Goal: Task Accomplishment & Management: Use online tool/utility

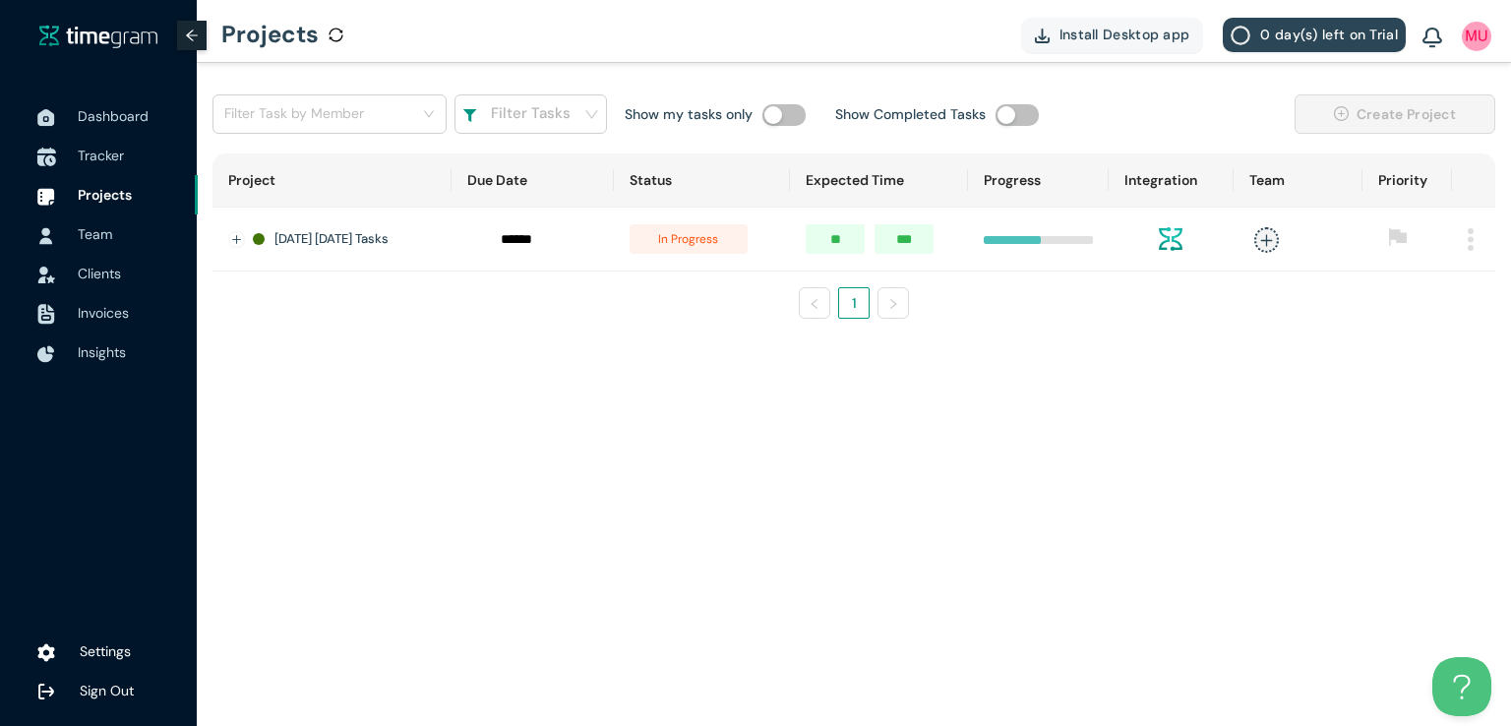
click at [72, 154] on li "Tracker" at bounding box center [99, 155] width 198 height 39
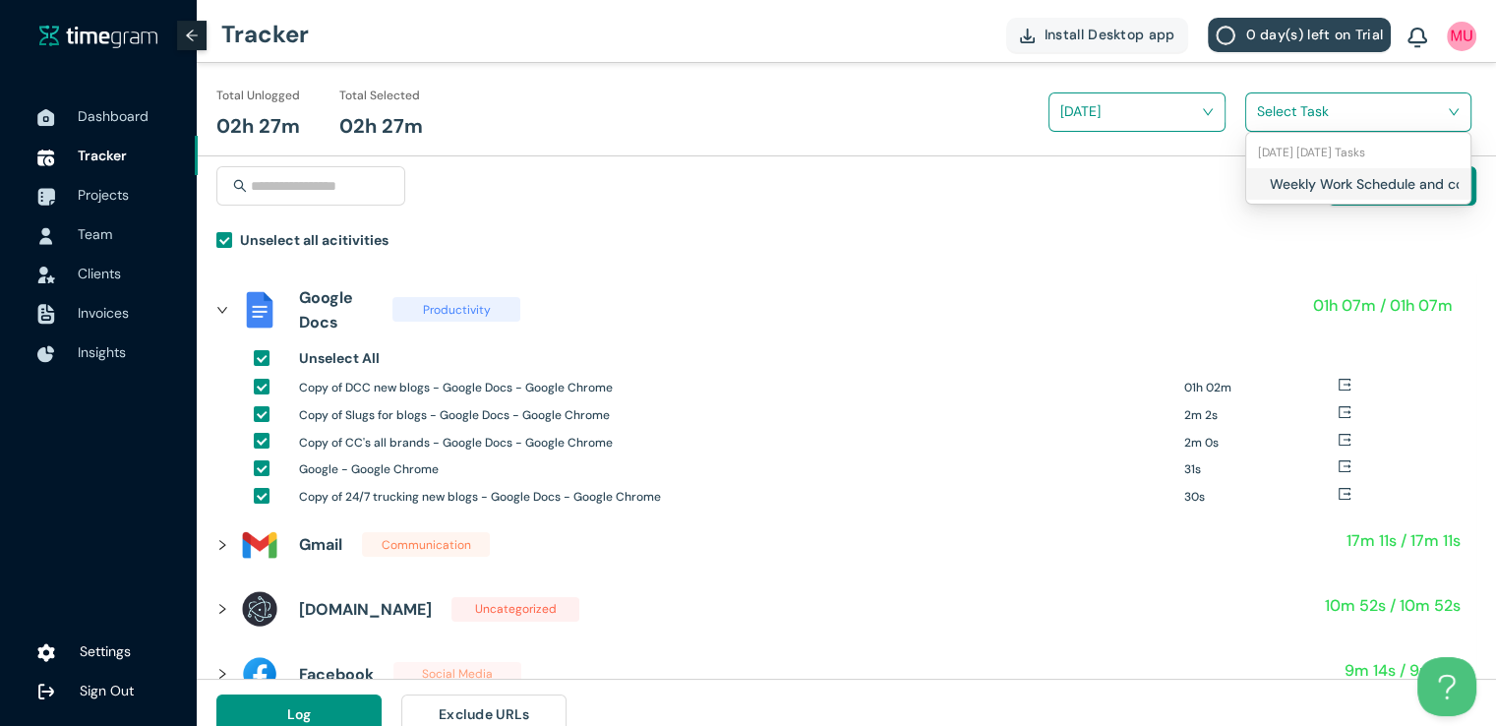
click at [1271, 119] on input "search" at bounding box center [1351, 111] width 189 height 30
click at [1268, 172] on div "Weekly Work Schedule and content Planning" at bounding box center [1358, 183] width 224 height 31
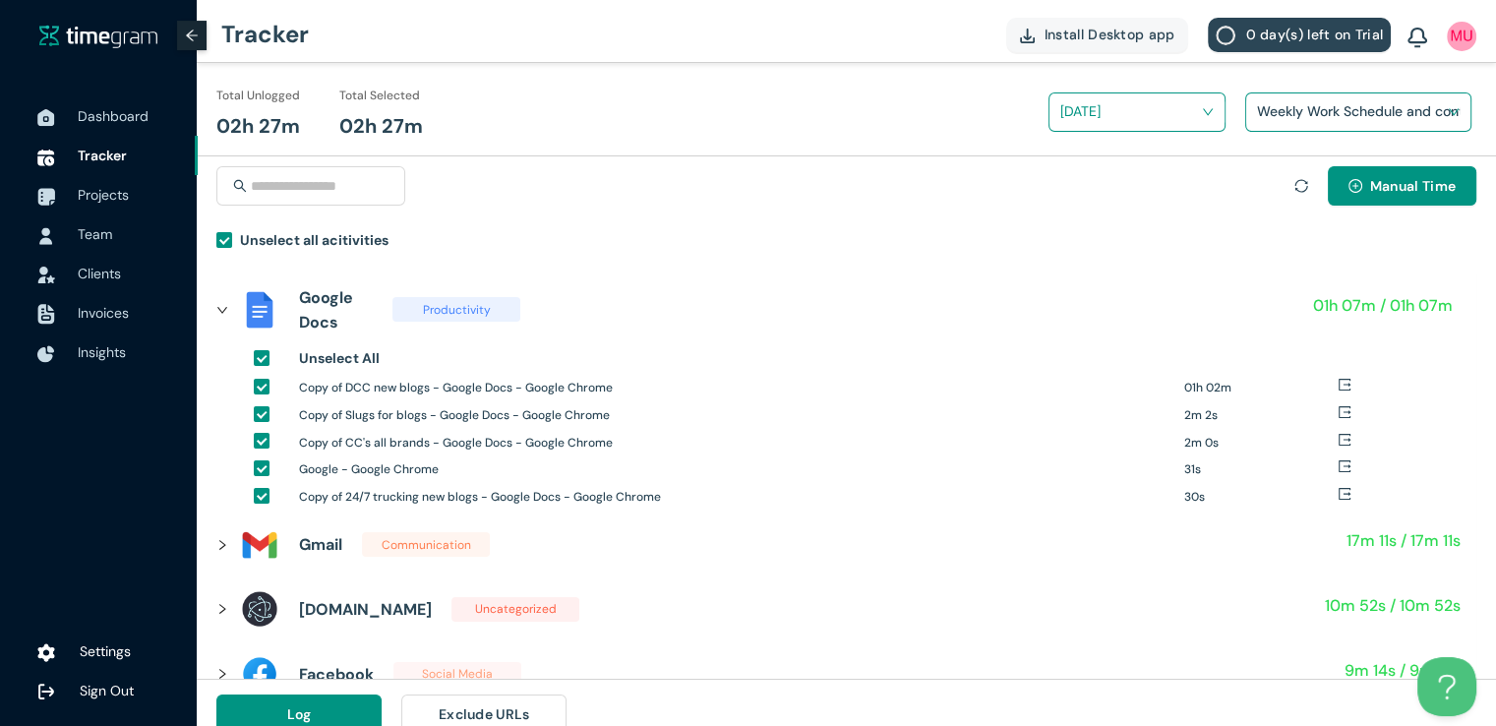
scroll to position [23, 0]
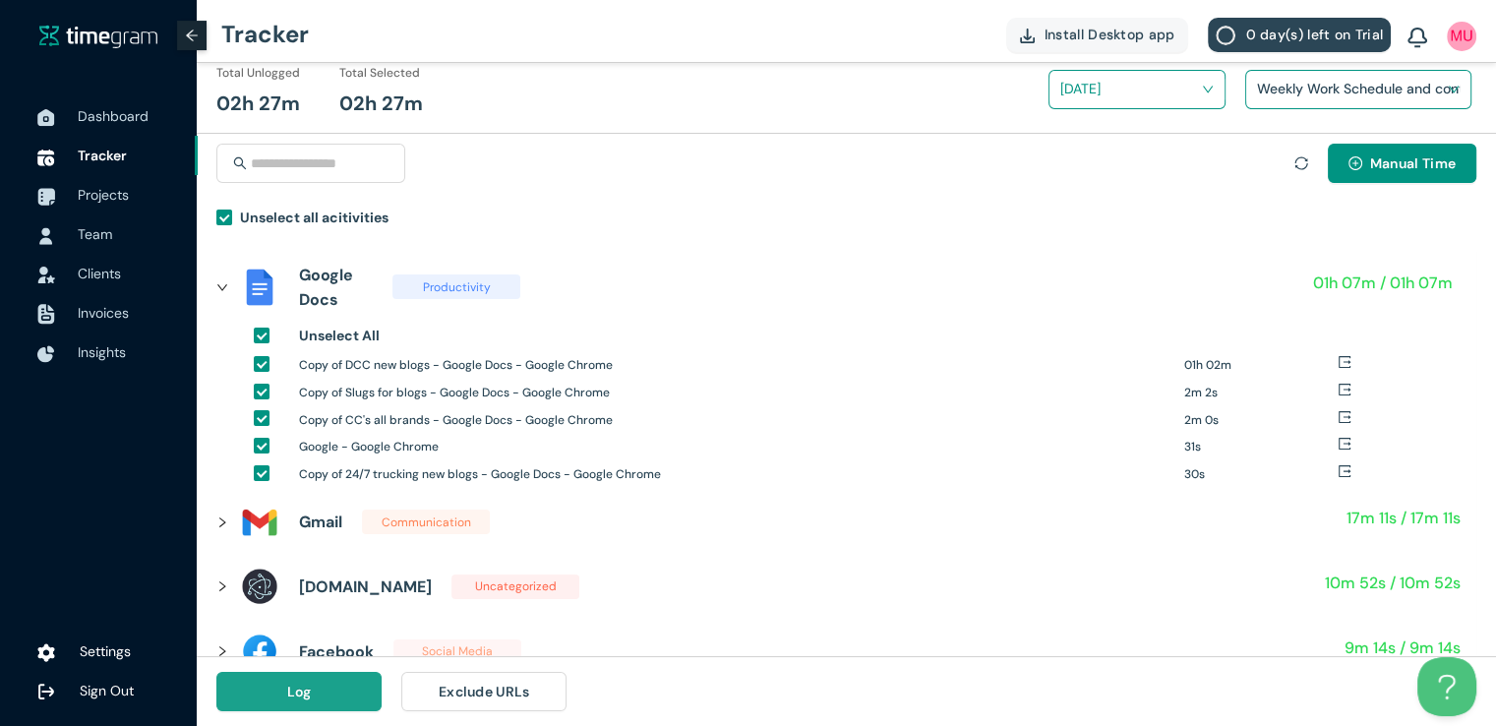
click at [305, 691] on span "Log" at bounding box center [299, 692] width 25 height 22
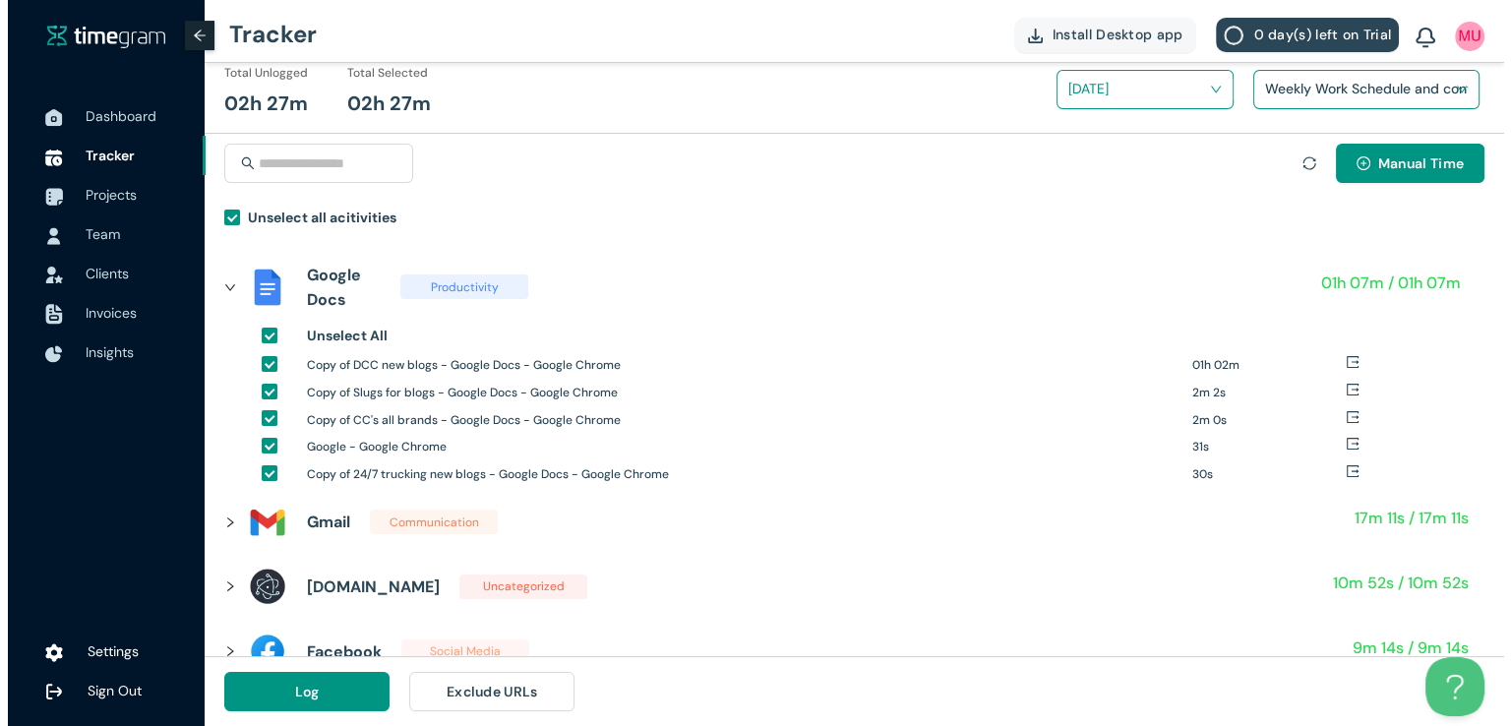
scroll to position [0, 0]
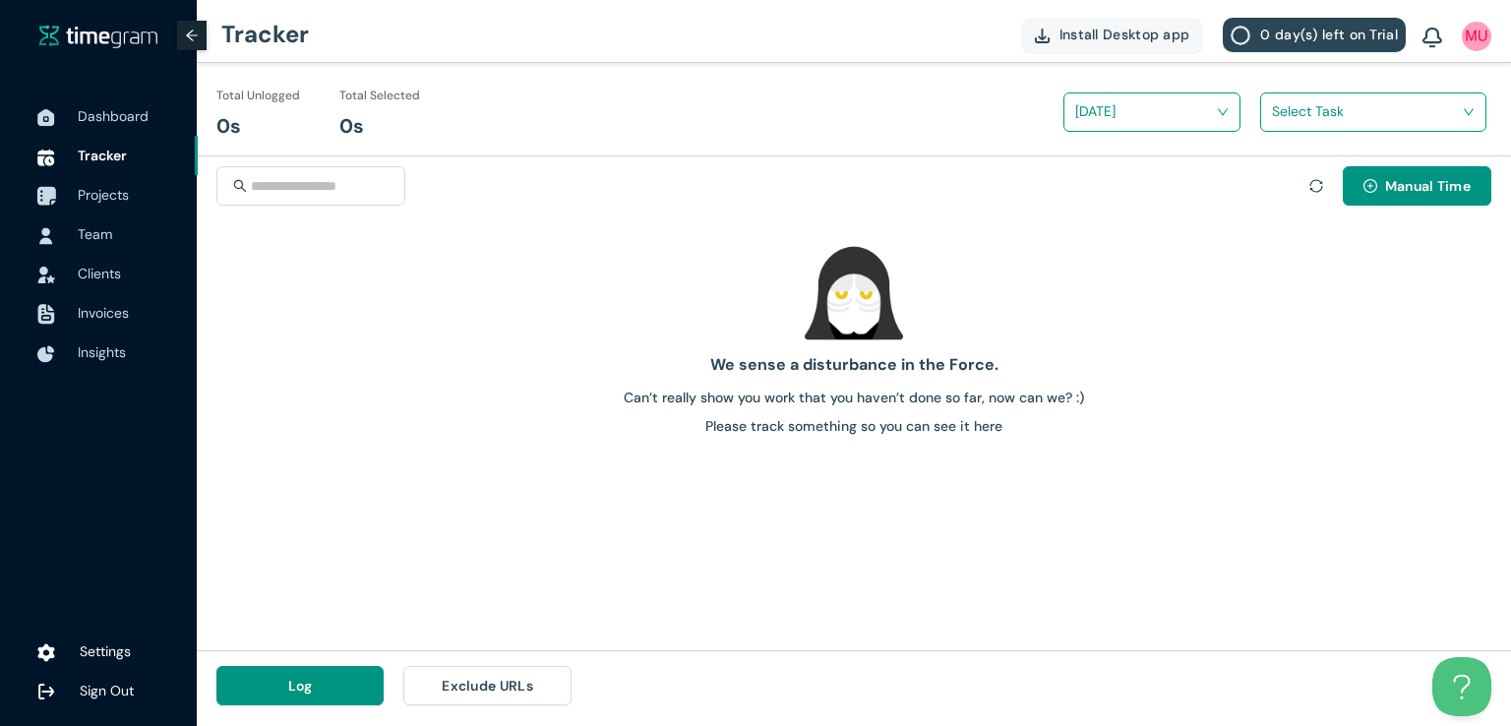
click at [111, 192] on span "Projects" at bounding box center [103, 195] width 51 height 18
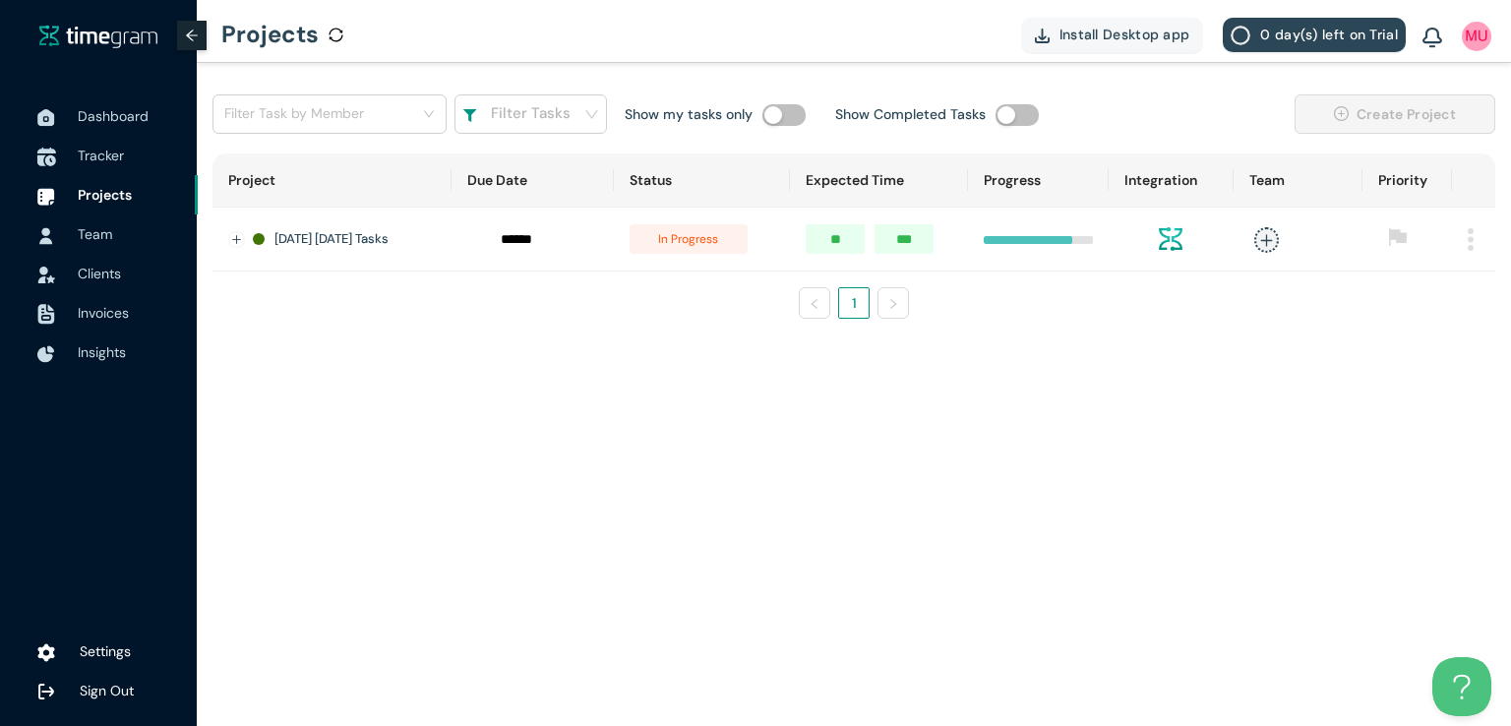
click at [120, 161] on span "Tracker" at bounding box center [101, 156] width 46 height 18
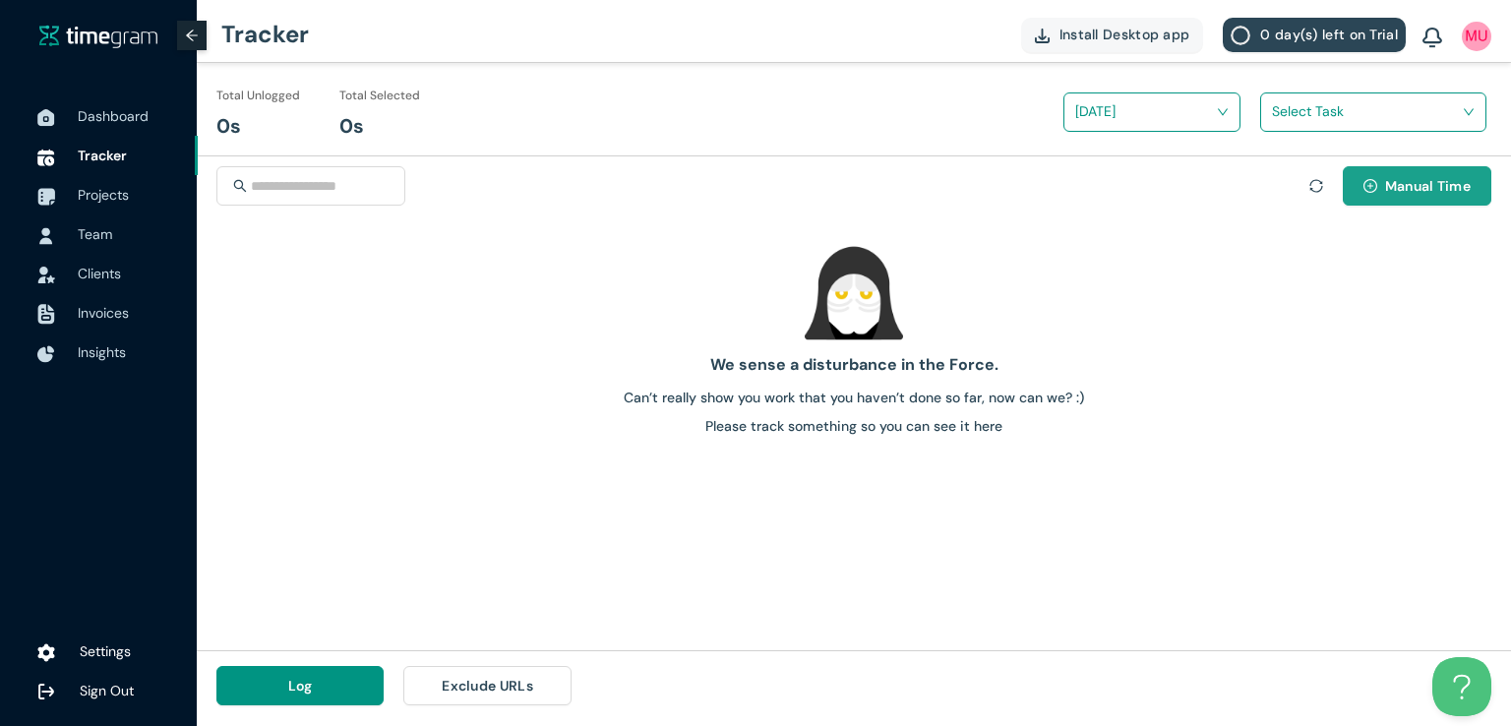
click at [1448, 184] on span "Manual Time" at bounding box center [1428, 186] width 86 height 22
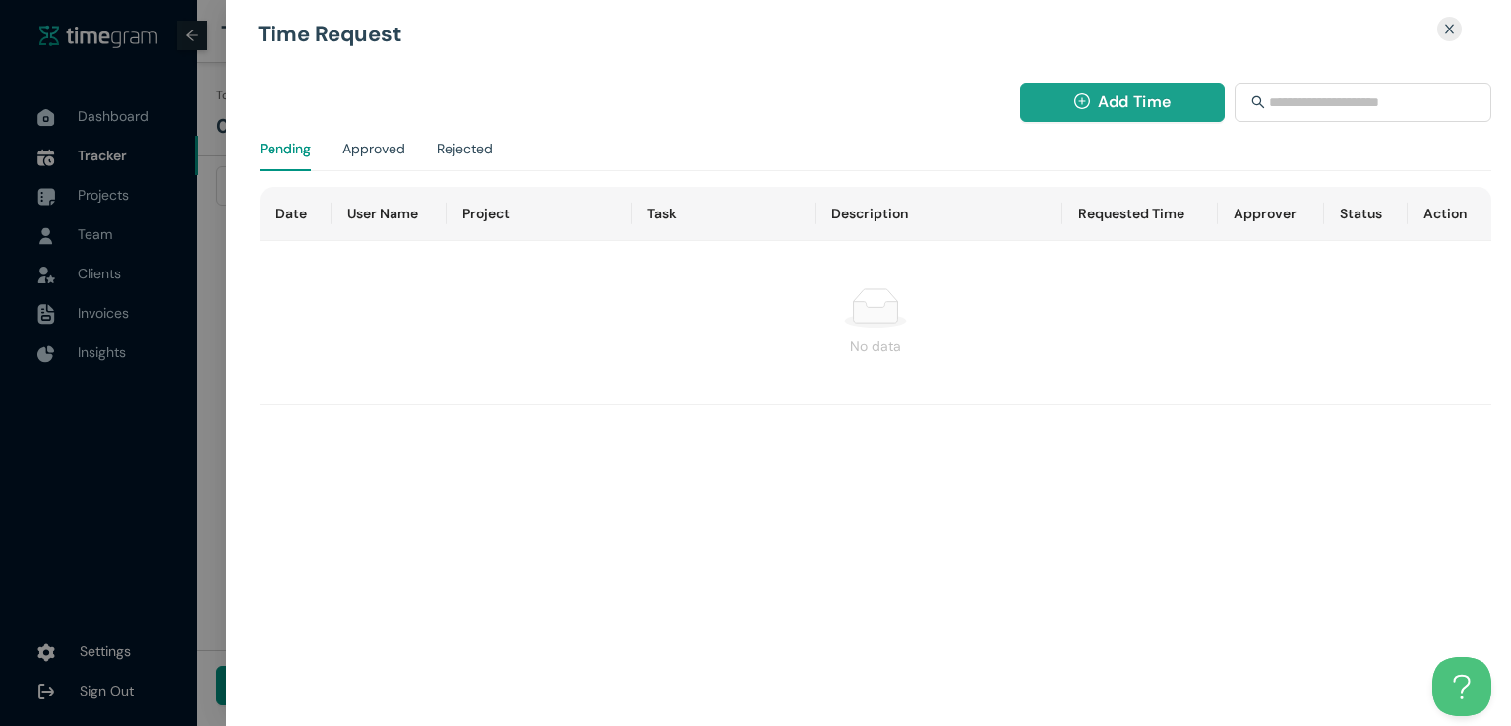
click at [1108, 96] on span "Add Time" at bounding box center [1134, 101] width 73 height 25
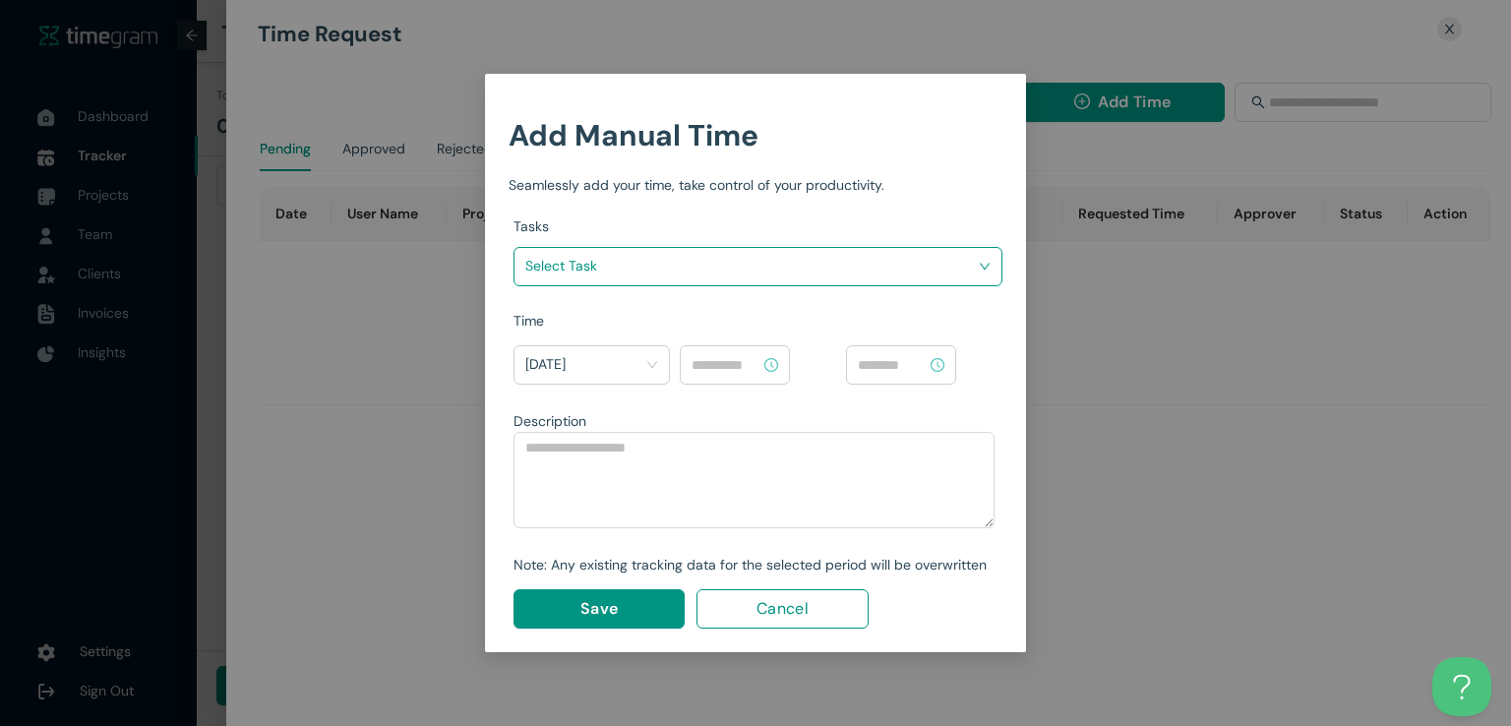
click at [829, 287] on div "Tasks Select Task" at bounding box center [757, 262] width 489 height 94
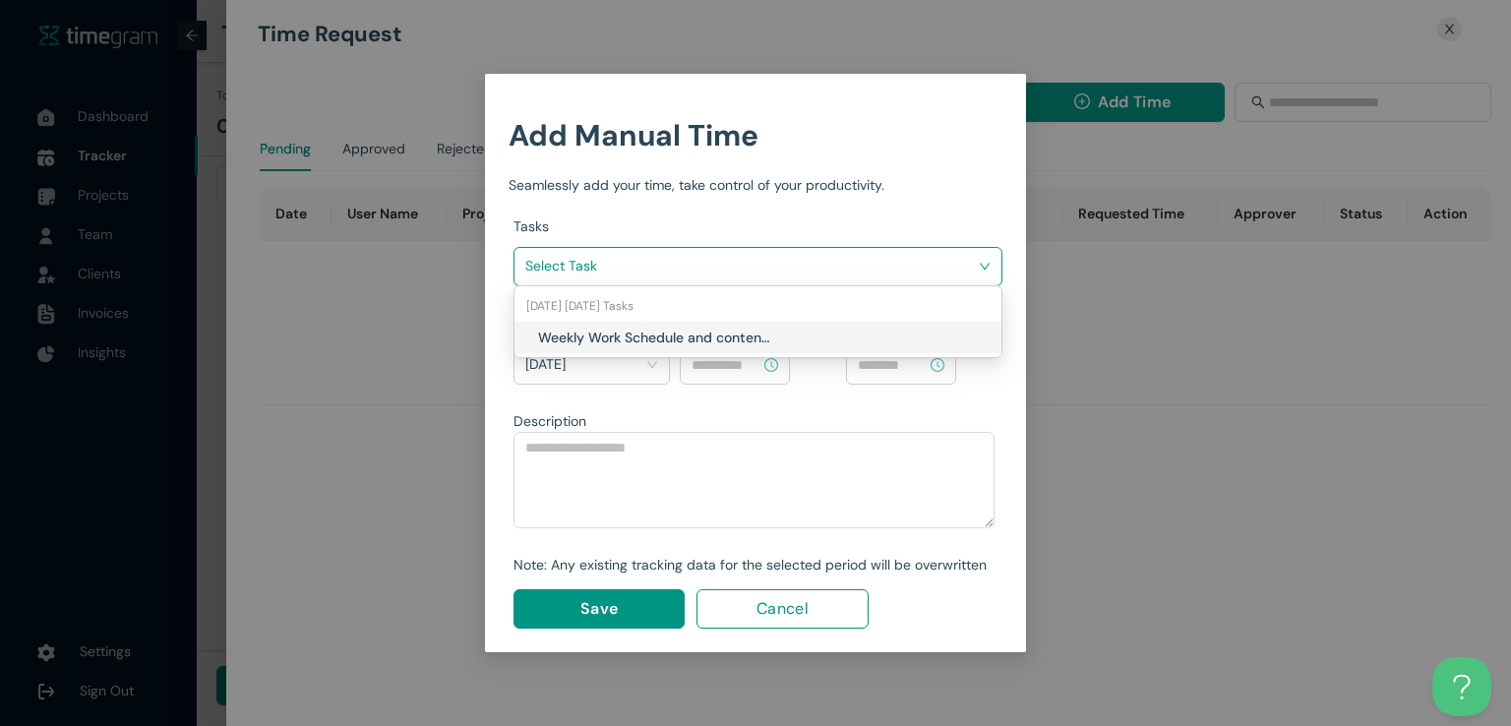
click at [834, 277] on input "search" at bounding box center [750, 266] width 451 height 30
click at [736, 329] on h1 "Weekly Work Schedule and content Planning" at bounding box center [653, 338] width 231 height 22
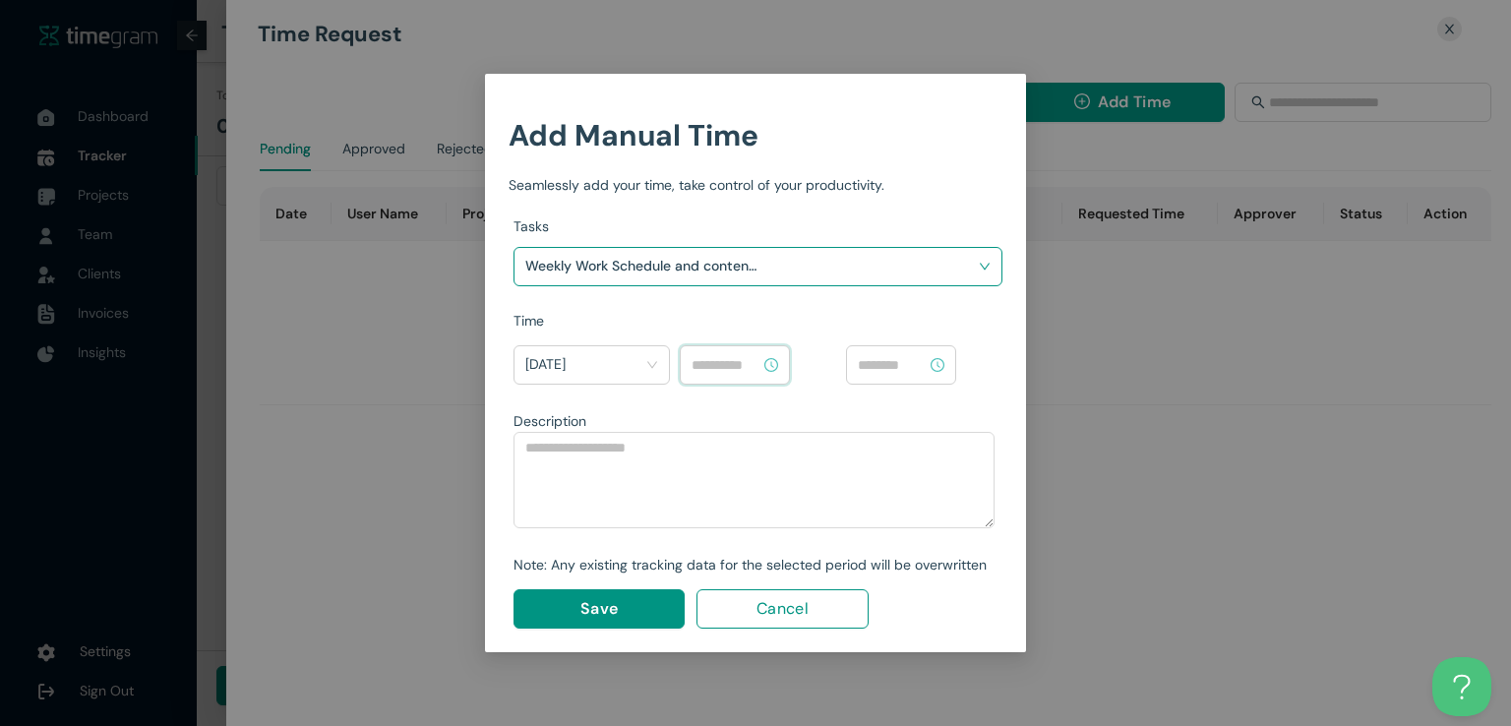
click at [748, 355] on input at bounding box center [725, 365] width 69 height 22
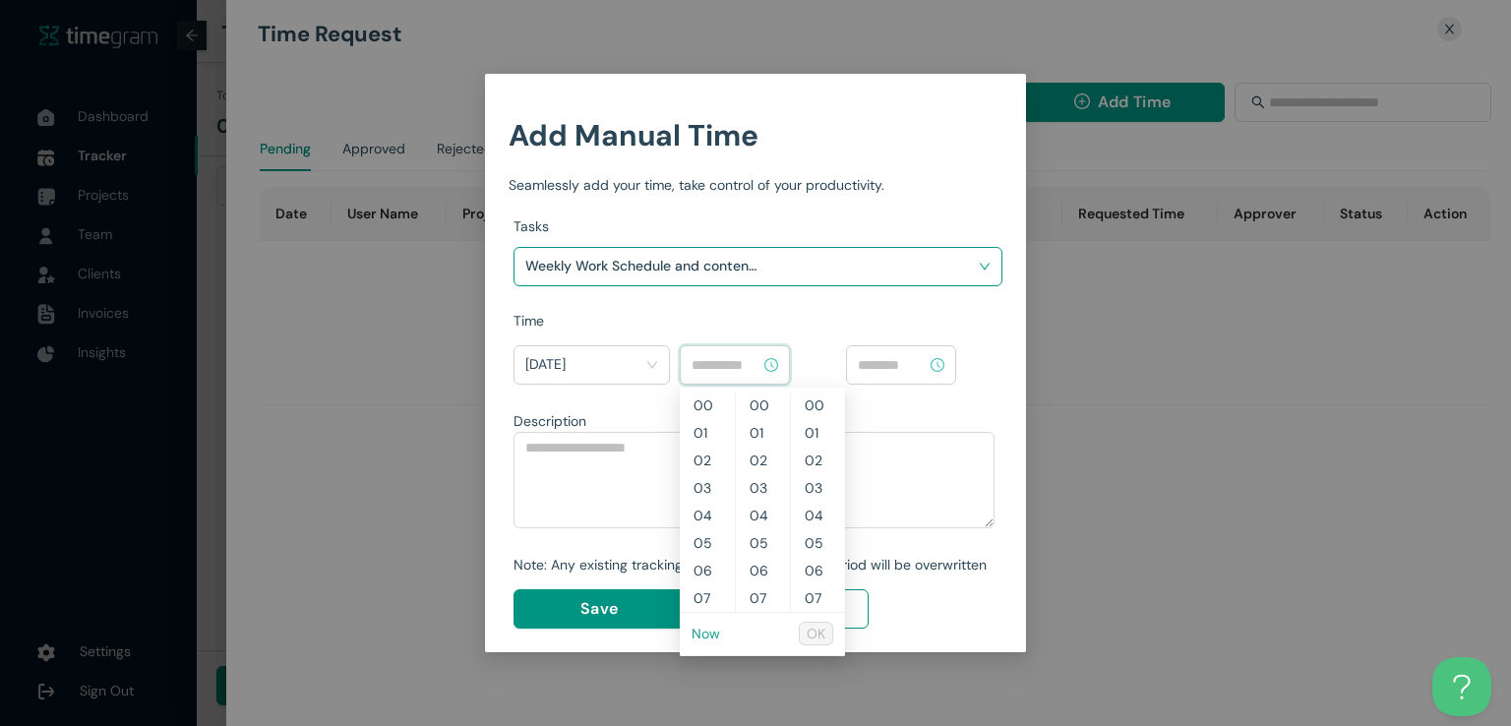
click at [702, 636] on link "Now" at bounding box center [705, 634] width 29 height 18
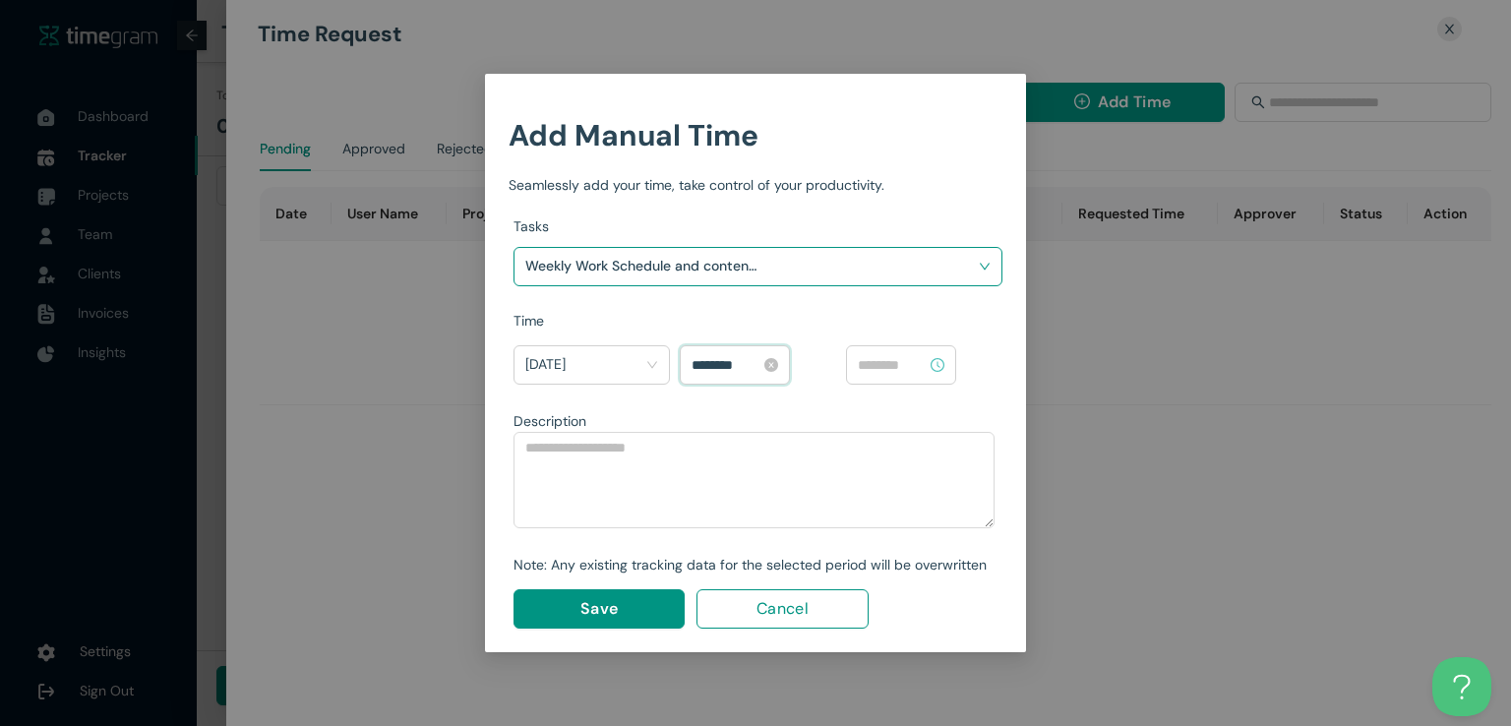
scroll to position [83, 0]
click at [721, 363] on input "********" at bounding box center [725, 365] width 69 height 22
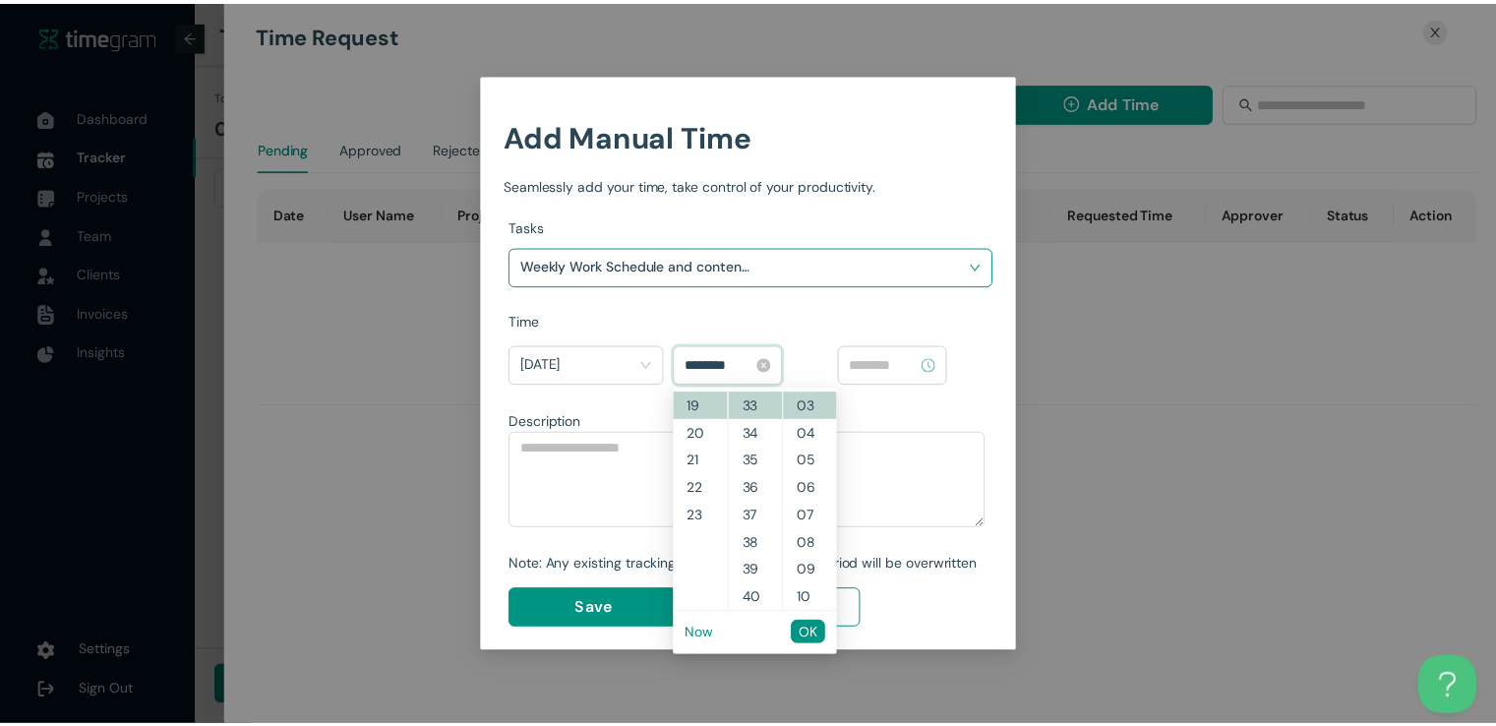
scroll to position [0, 0]
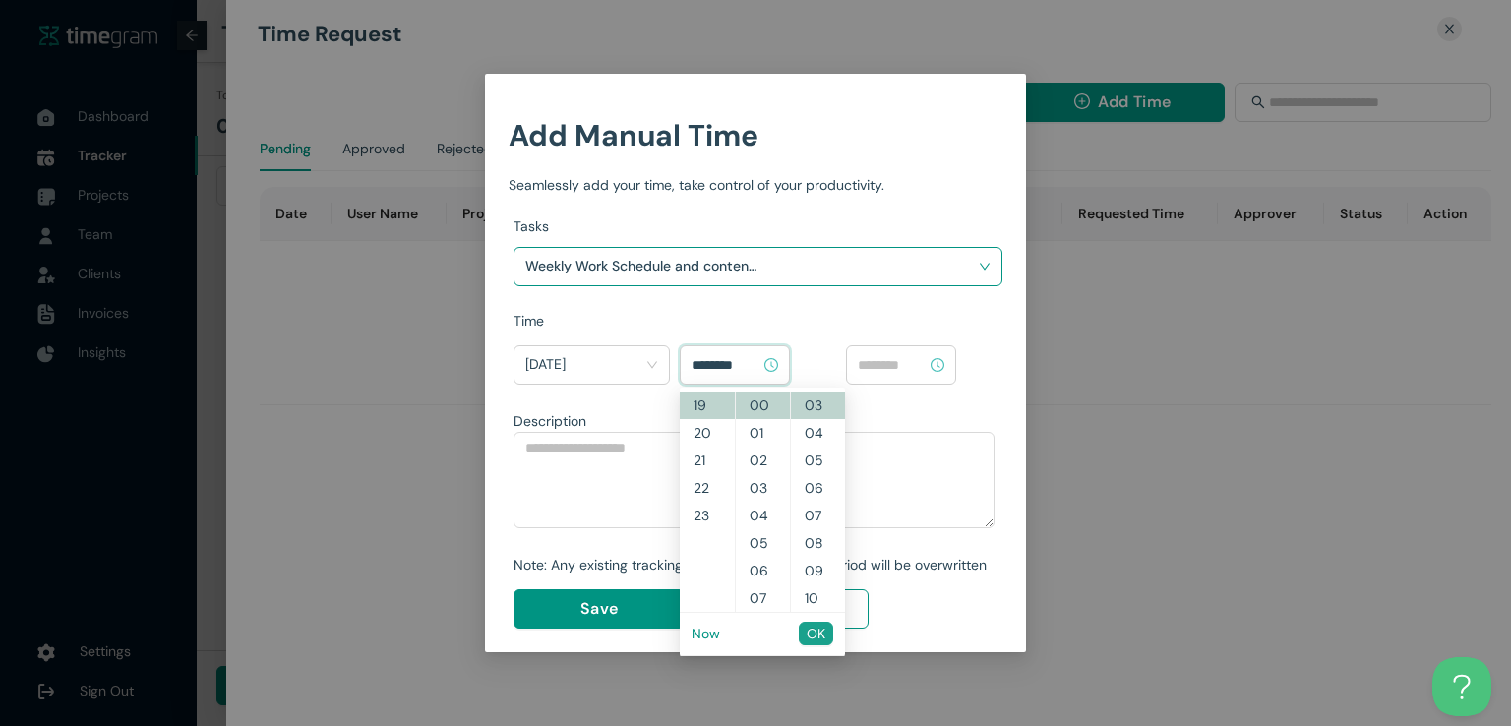
click at [812, 634] on span "OK" at bounding box center [815, 634] width 19 height 22
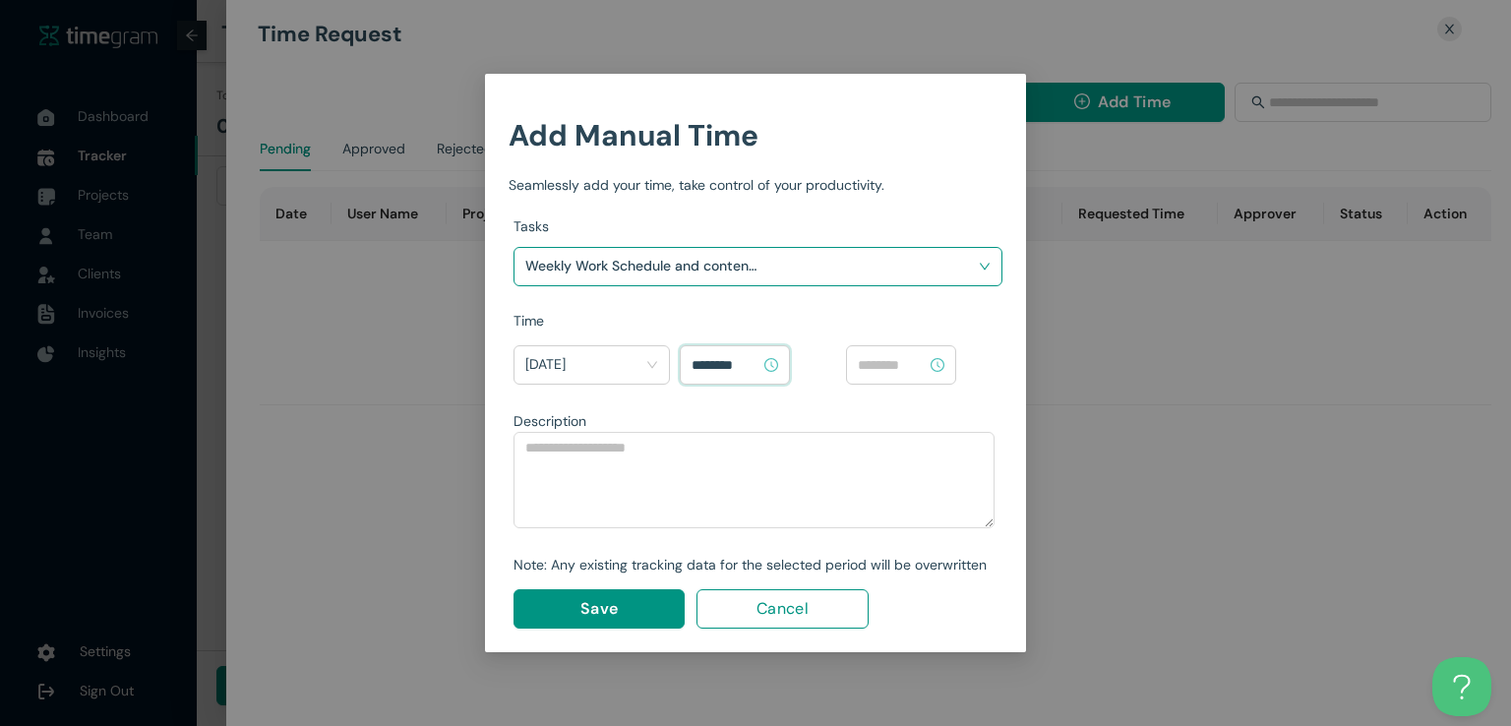
type input "********"
click at [899, 372] on input at bounding box center [892, 365] width 69 height 22
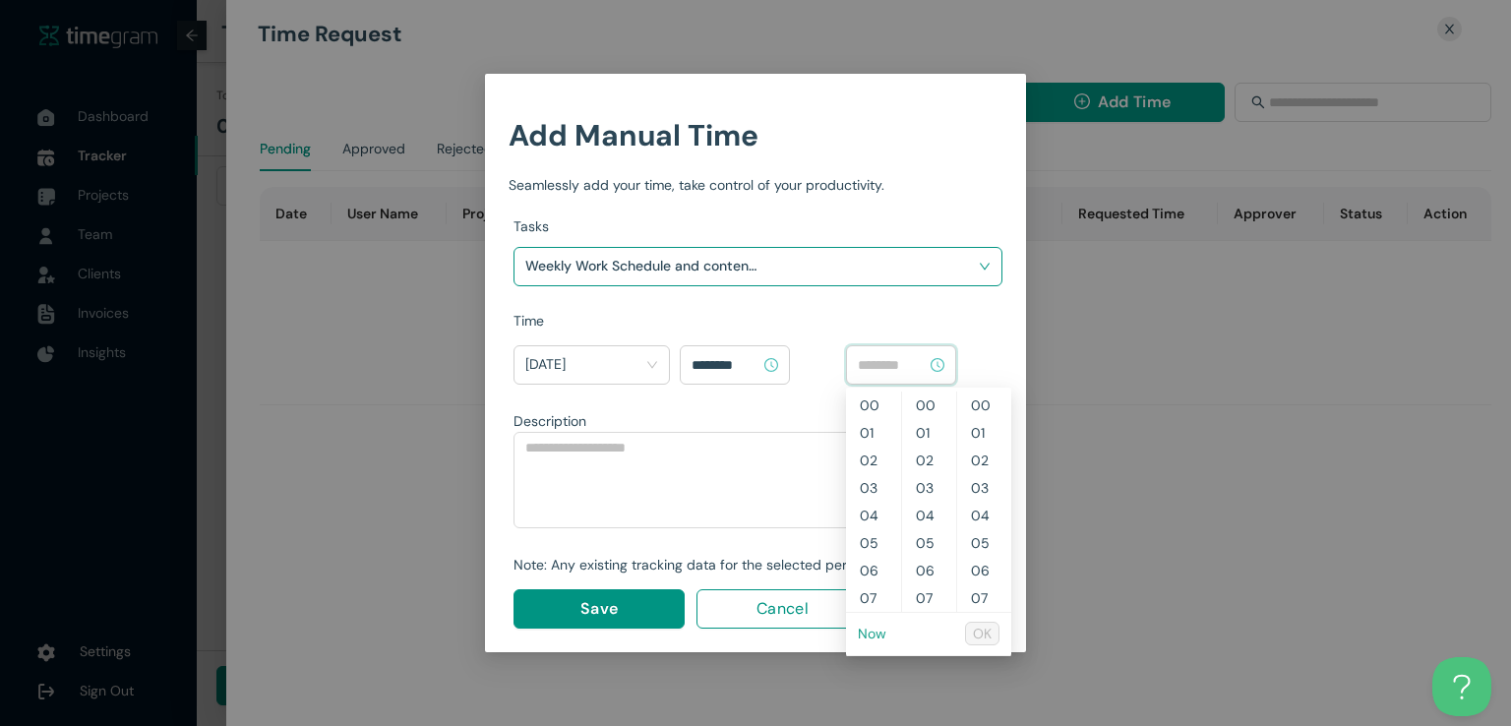
click at [873, 630] on link "Now" at bounding box center [872, 634] width 29 height 18
type input "********"
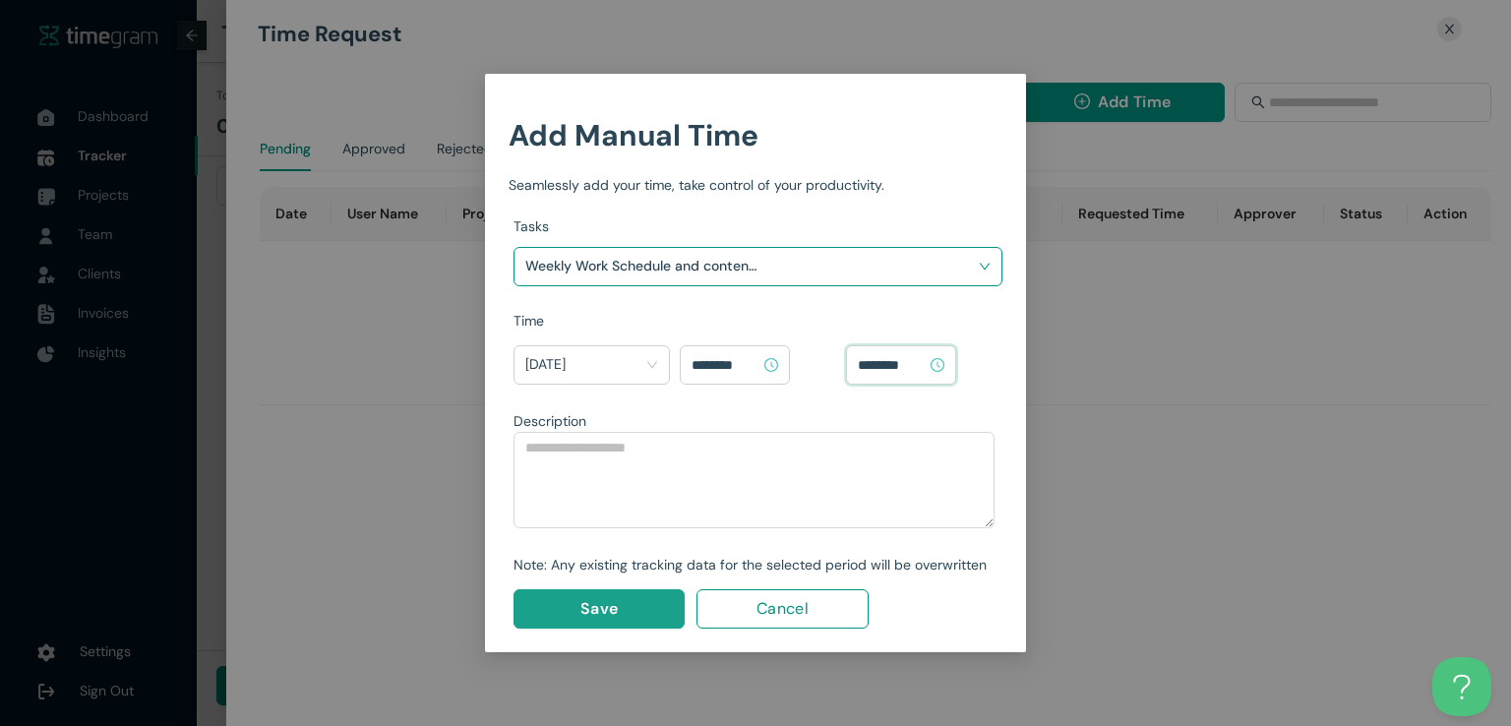
click at [571, 609] on button "Save" at bounding box center [598, 608] width 171 height 39
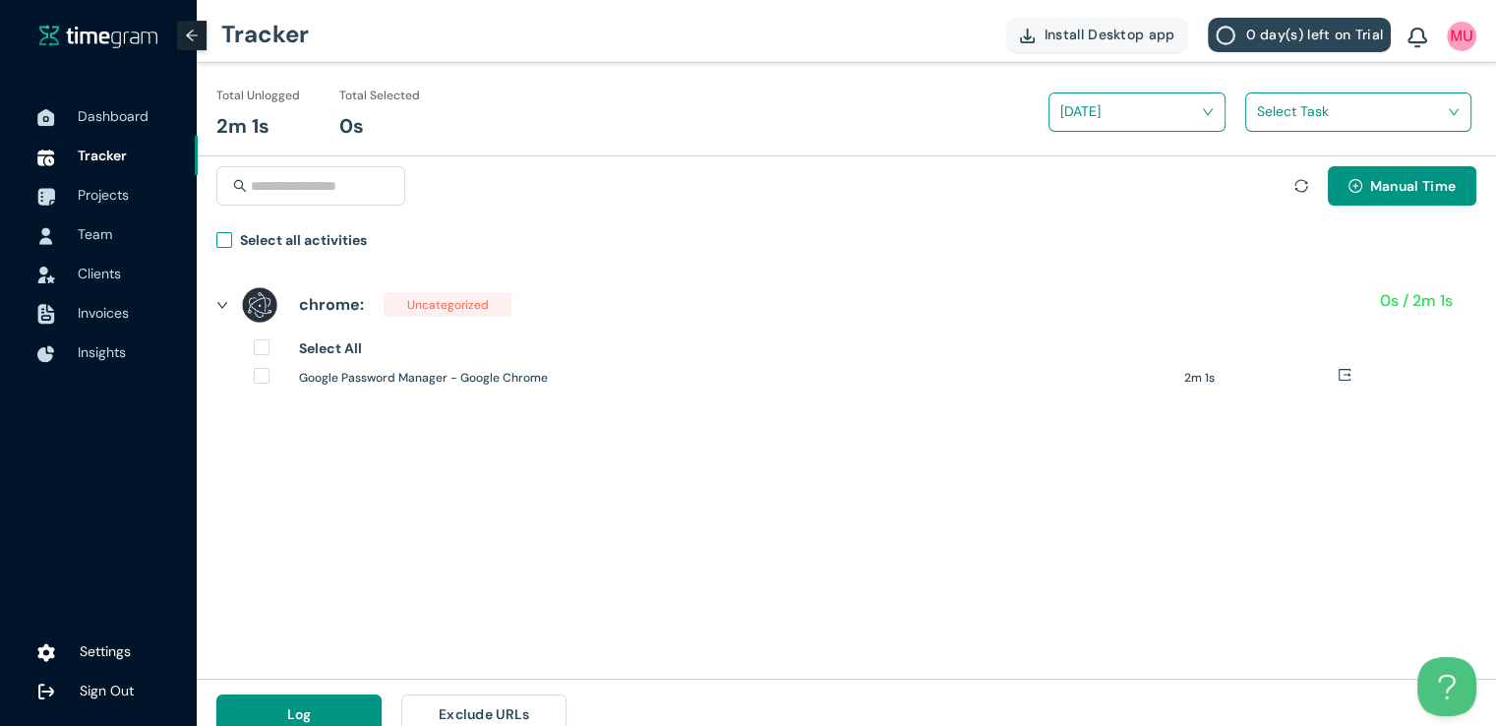
click at [232, 245] on span "Select all activities" at bounding box center [303, 243] width 143 height 29
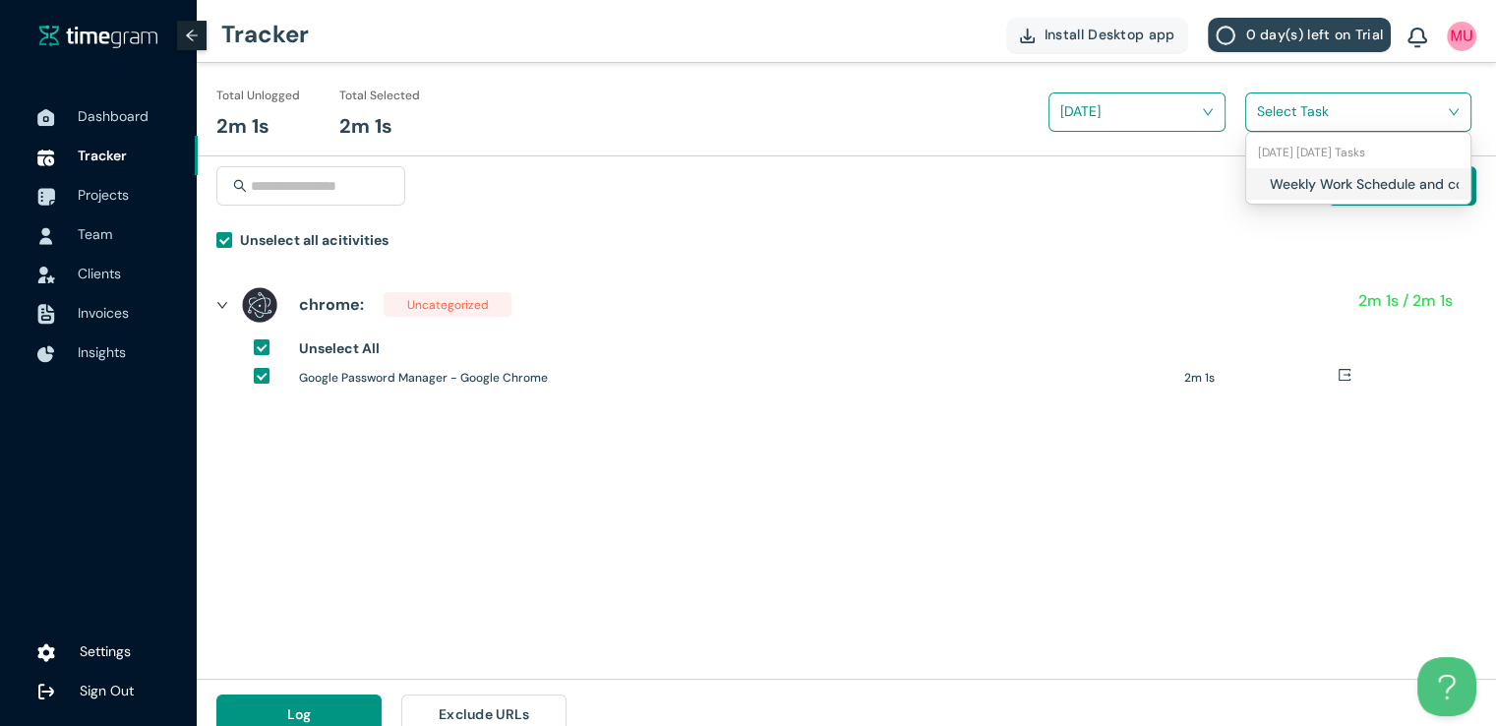
click at [1282, 104] on input "search" at bounding box center [1351, 111] width 189 height 30
click at [1263, 182] on div "Weekly Work Schedule and content Planning" at bounding box center [1358, 183] width 224 height 31
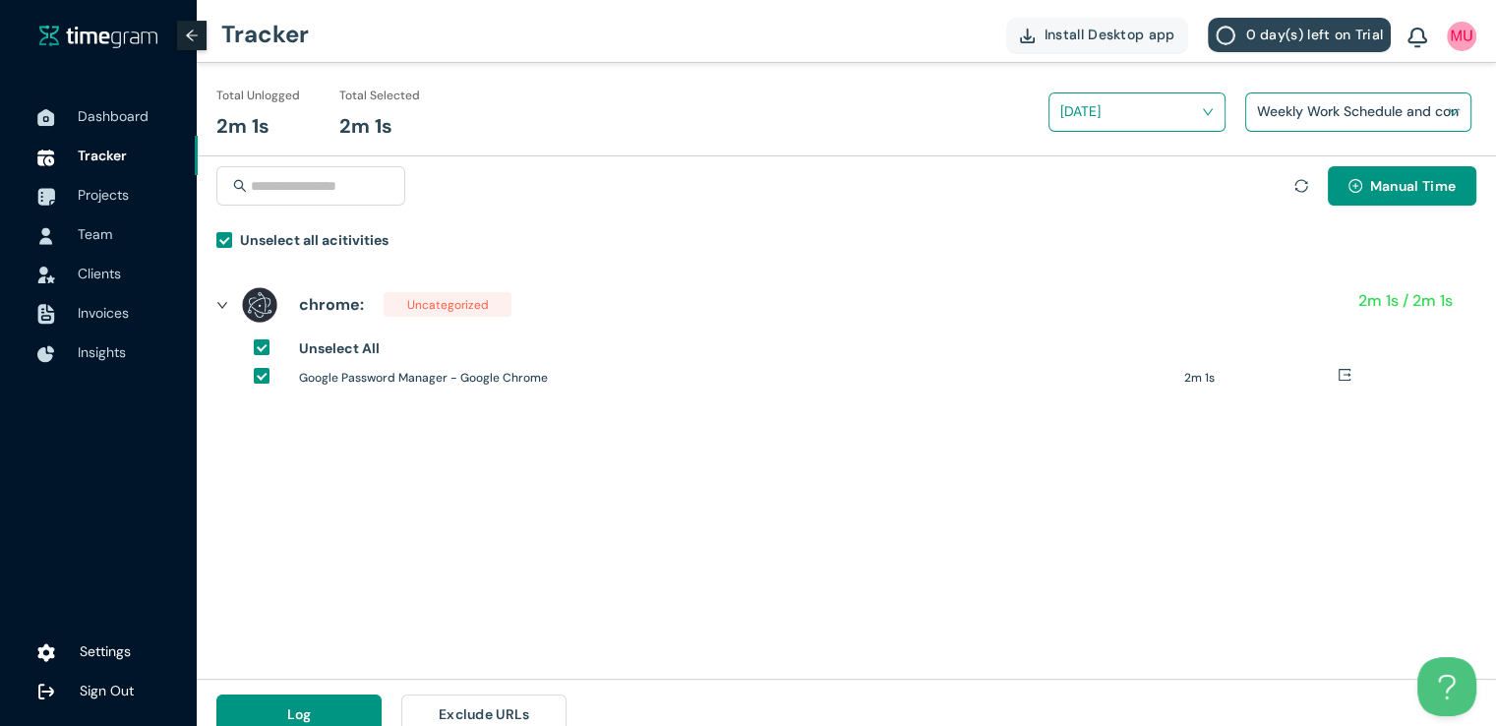
scroll to position [23, 0]
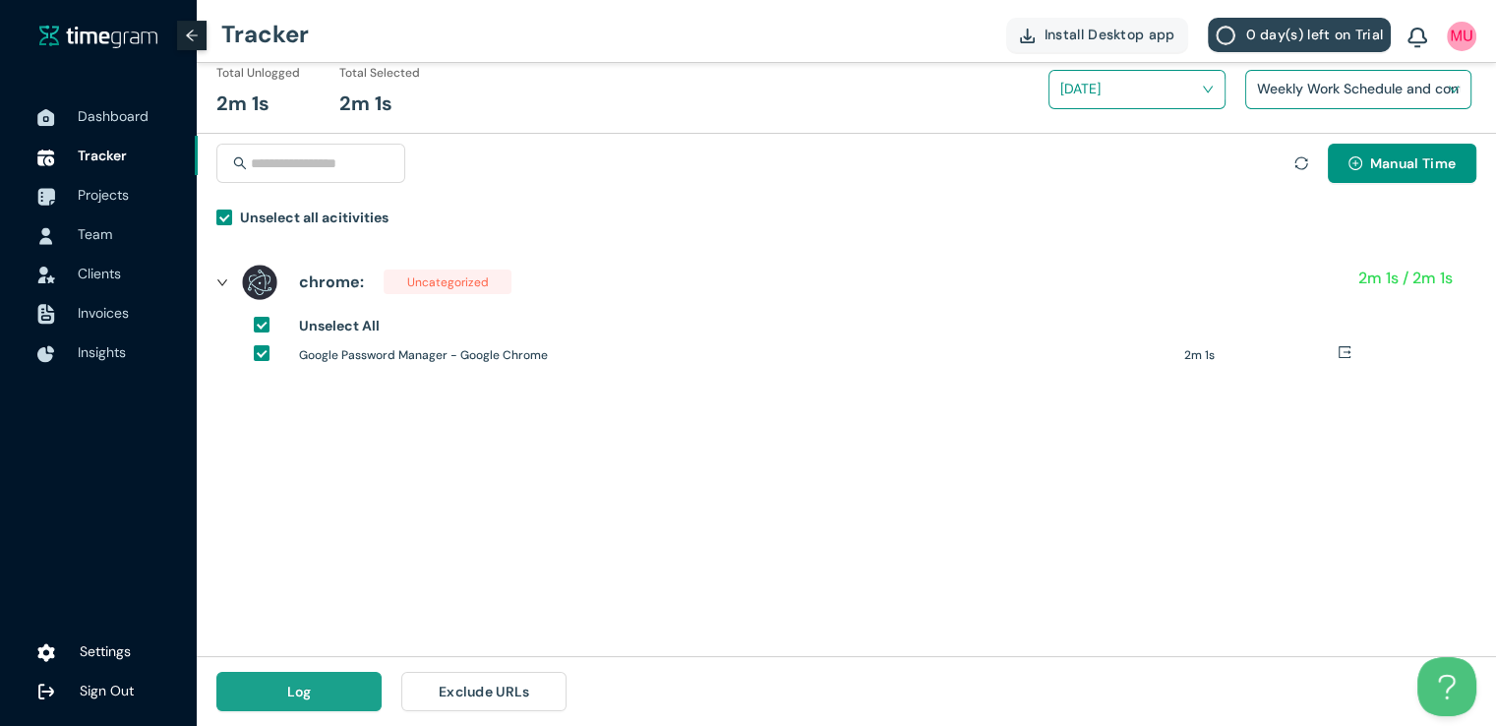
click at [317, 689] on button "Log" at bounding box center [298, 691] width 165 height 39
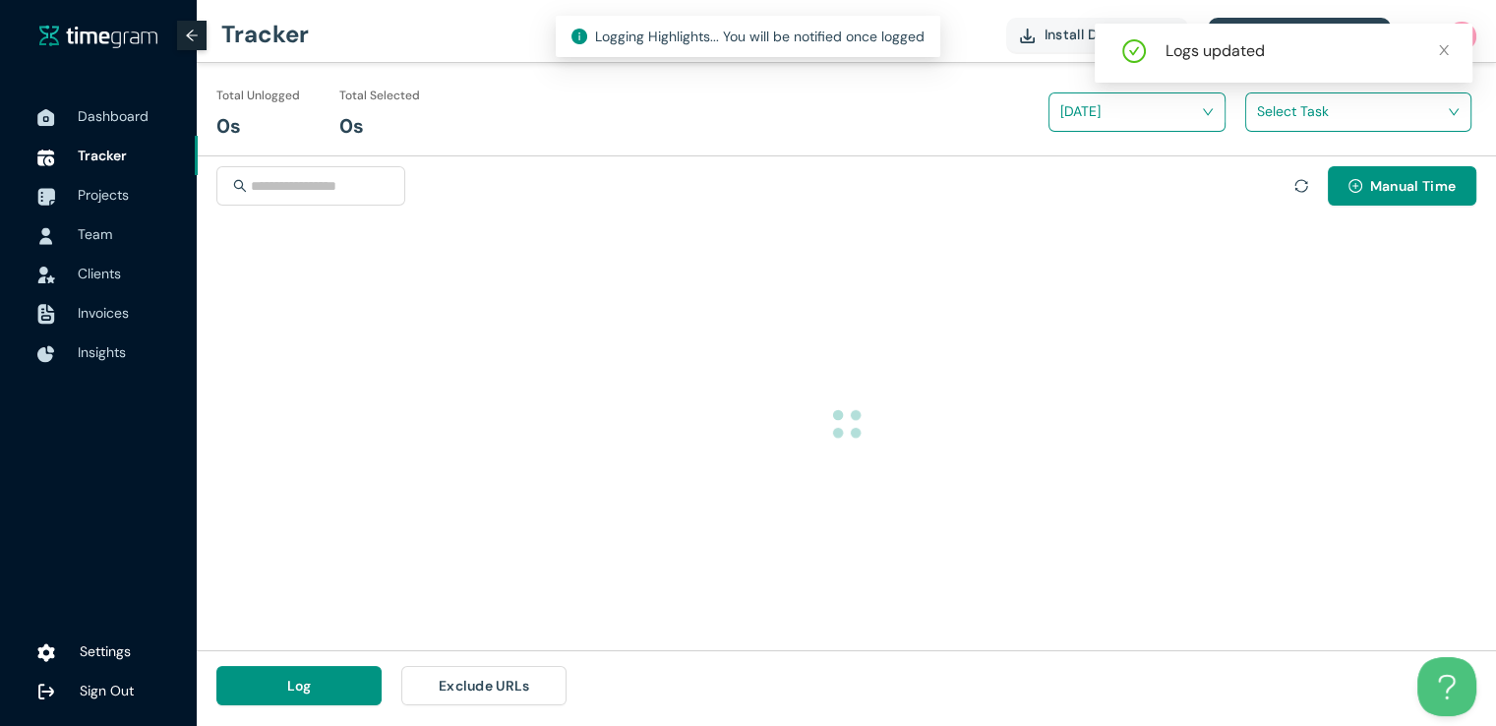
scroll to position [0, 0]
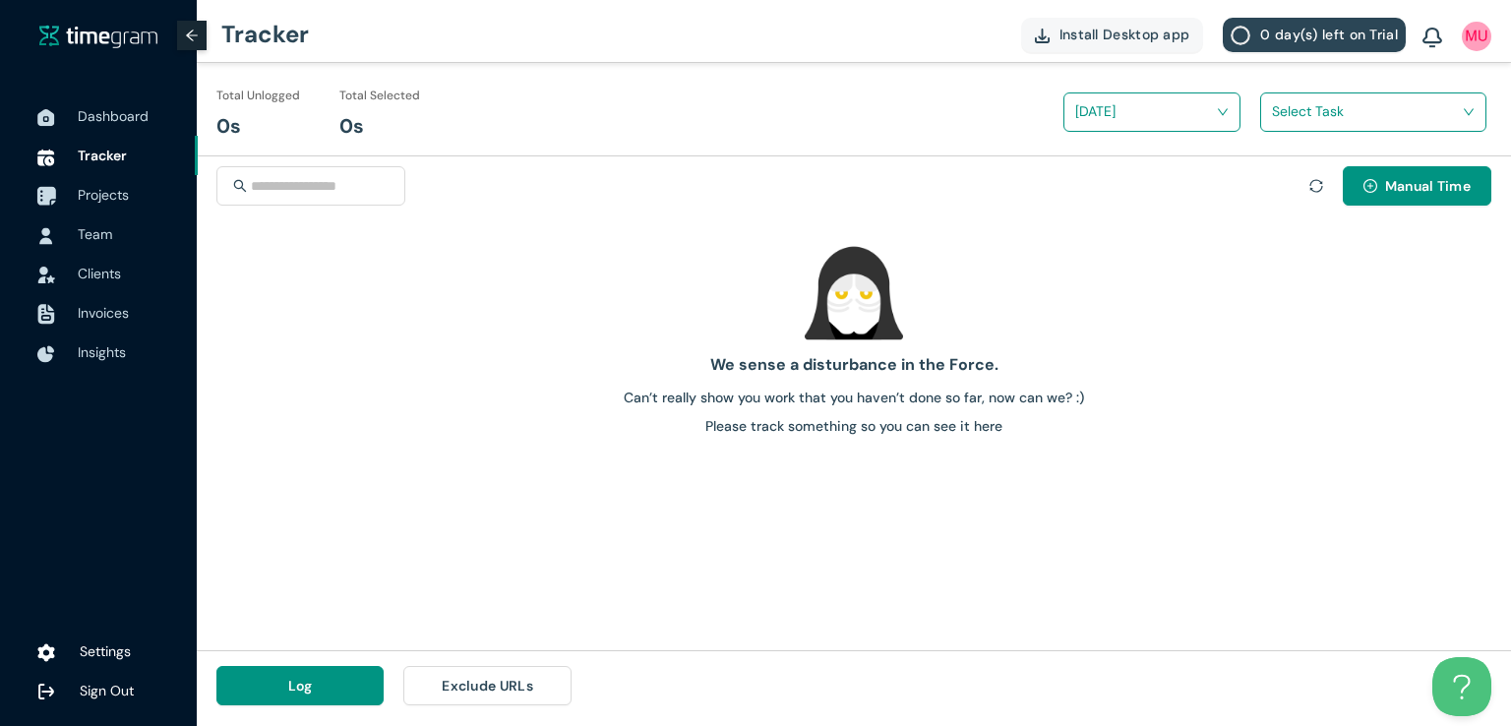
click at [106, 198] on span "Projects" at bounding box center [103, 195] width 51 height 18
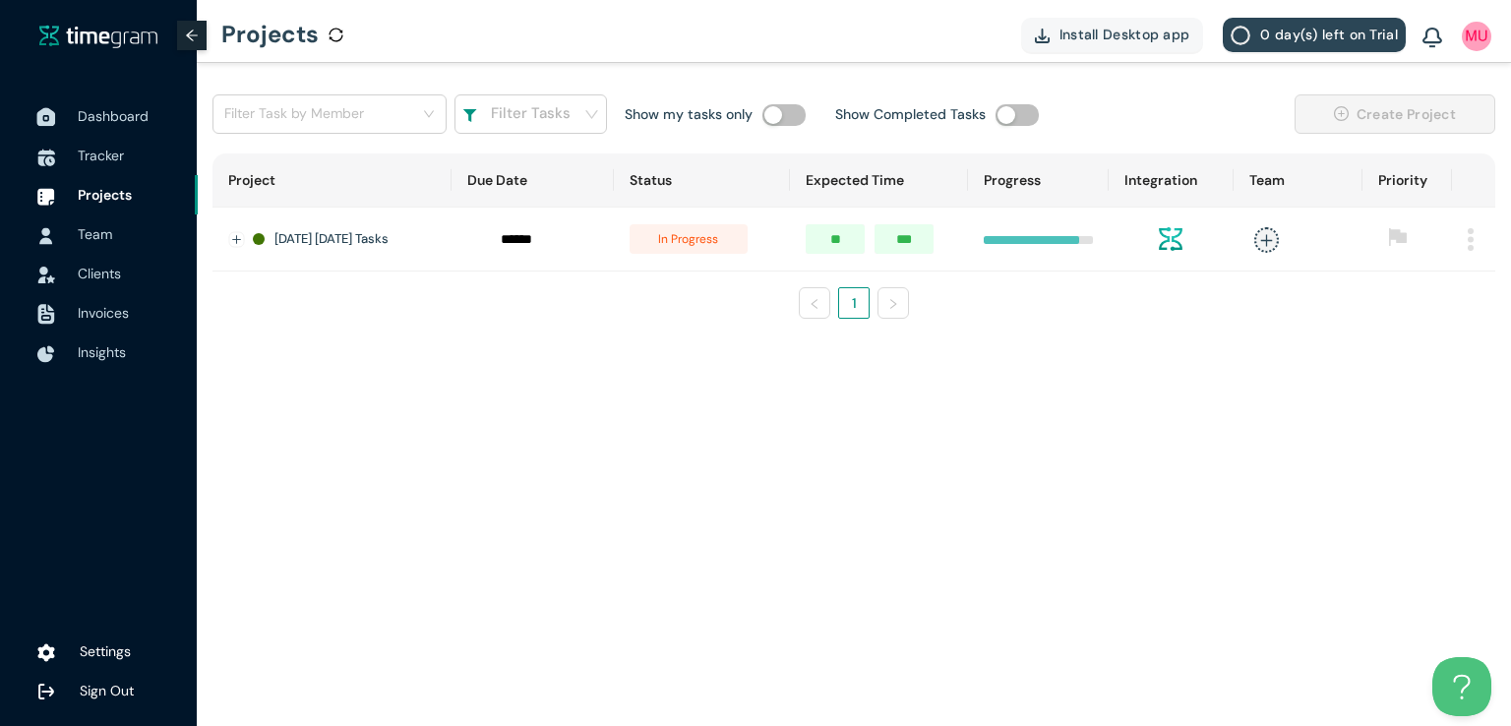
click at [97, 115] on span "Dashboard" at bounding box center [113, 116] width 71 height 18
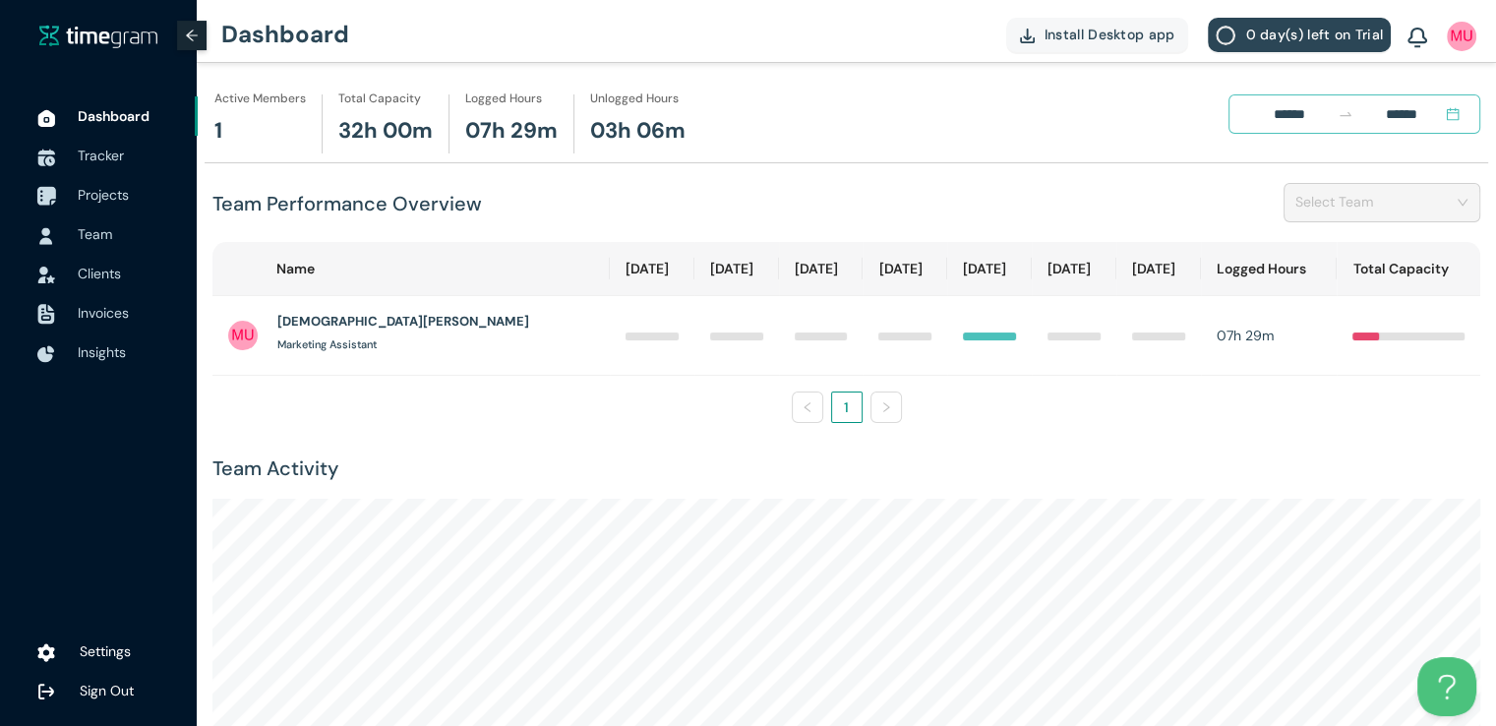
click at [109, 195] on span "Projects" at bounding box center [103, 195] width 51 height 18
